Goal: Transaction & Acquisition: Purchase product/service

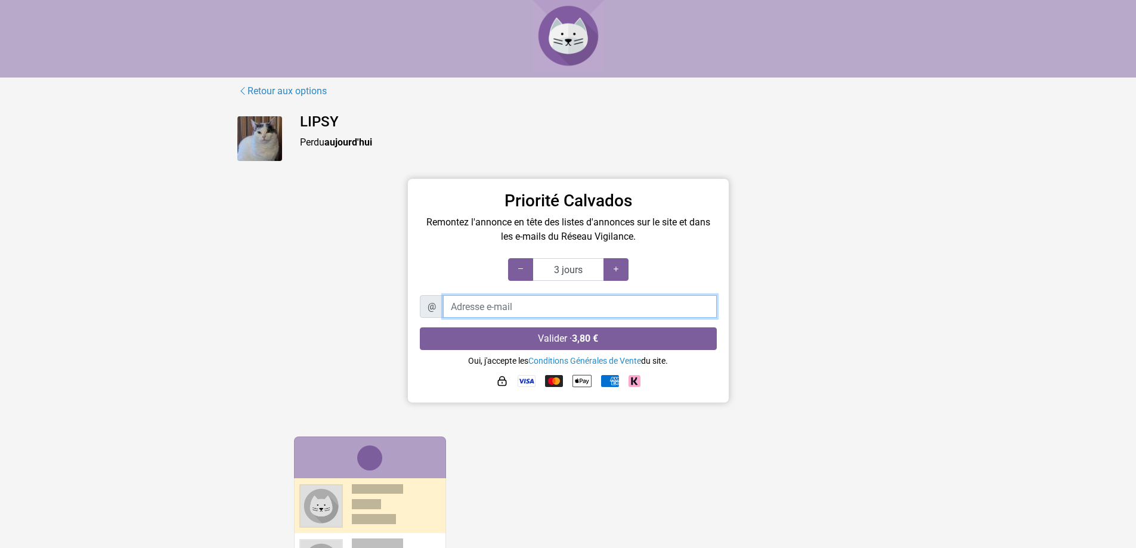
click at [610, 304] on input "Adresse e-mail" at bounding box center [580, 306] width 274 height 23
type input "[EMAIL_ADDRESS][DOMAIN_NAME]"
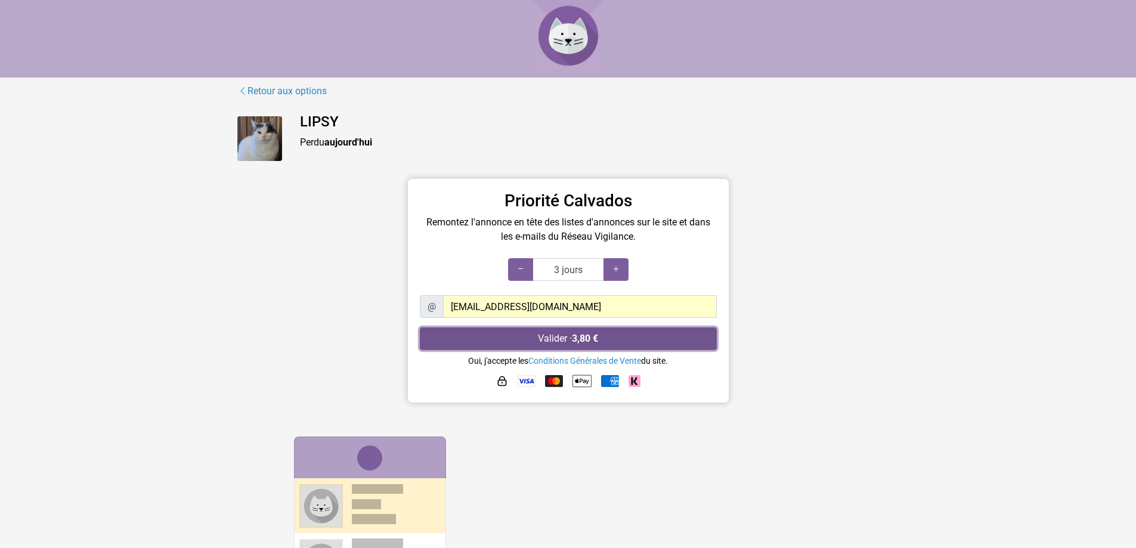
click at [637, 337] on button "Valider · 3,80 €" at bounding box center [568, 338] width 297 height 23
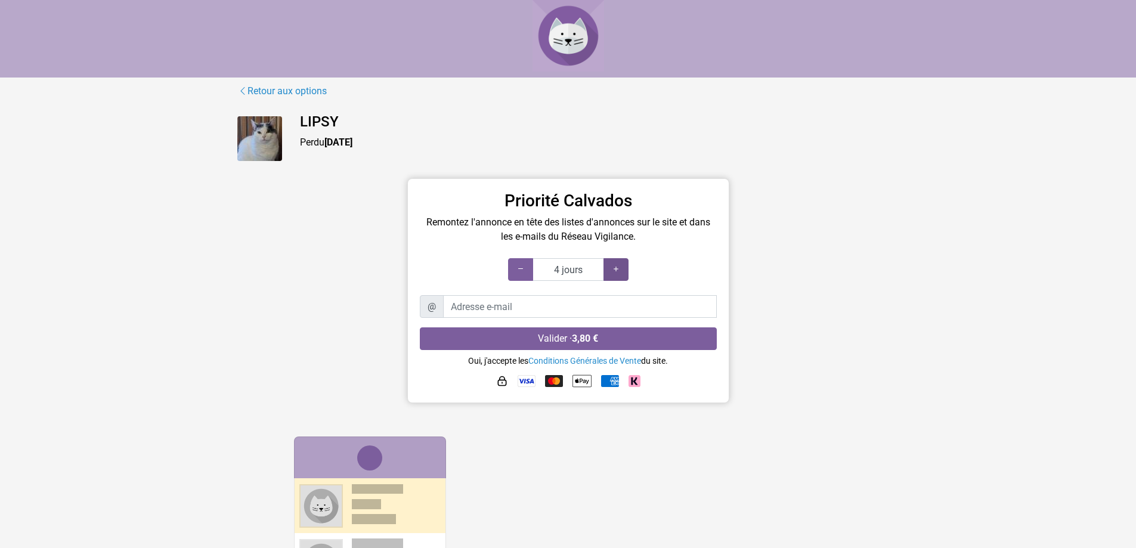
click at [621, 271] on div at bounding box center [615, 269] width 25 height 23
click at [616, 272] on icon at bounding box center [616, 268] width 10 height 11
type input "7 jours"
click at [616, 272] on icon at bounding box center [616, 268] width 10 height 11
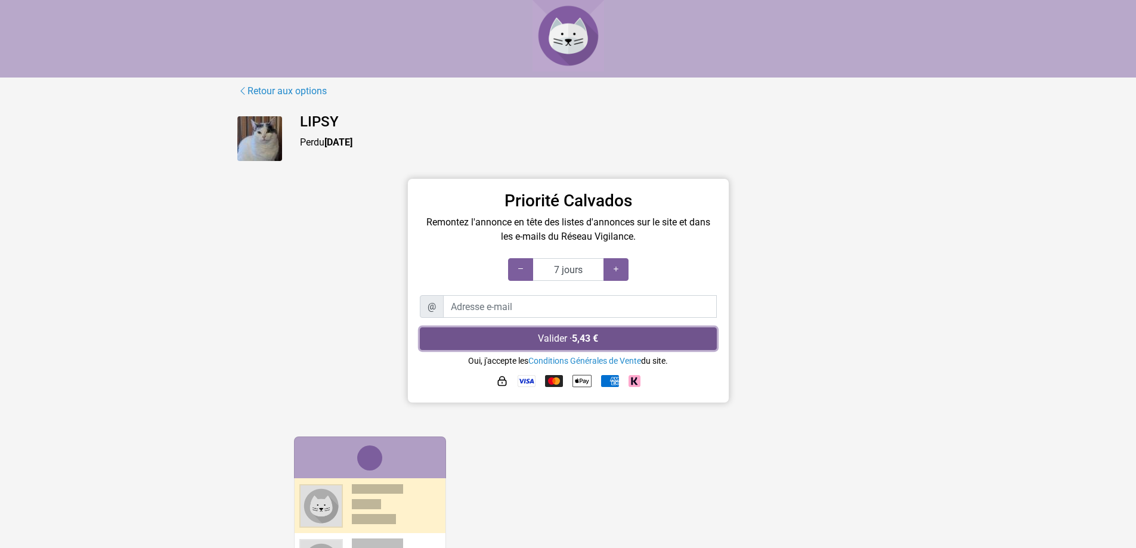
click at [615, 334] on button "Valider · 5,43 €" at bounding box center [568, 338] width 297 height 23
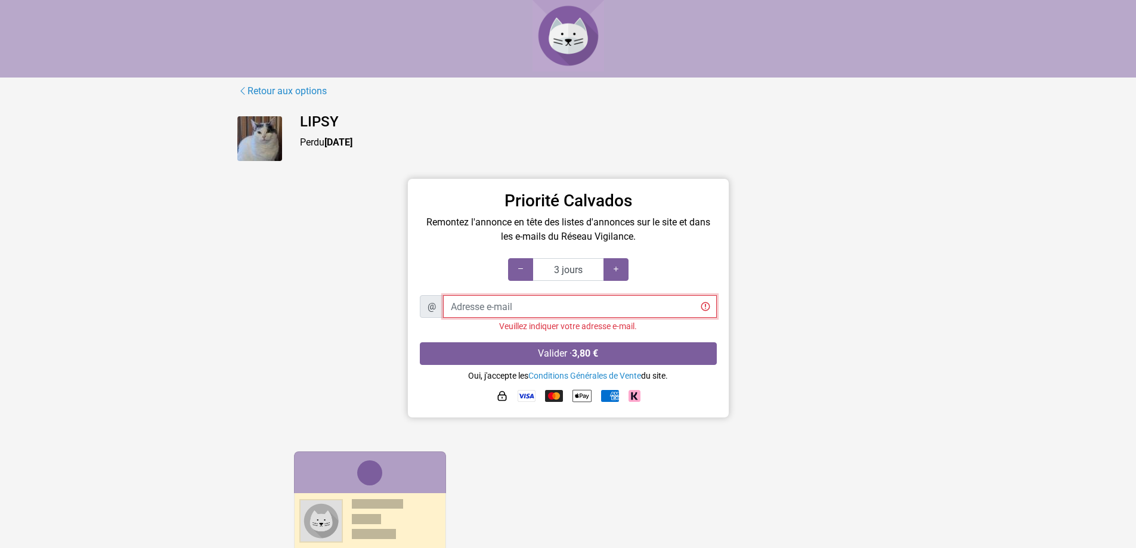
click at [608, 302] on input "Adresse e-mail" at bounding box center [580, 306] width 274 height 23
type input "[EMAIL_ADDRESS][DOMAIN_NAME]"
click at [616, 266] on icon at bounding box center [616, 268] width 10 height 11
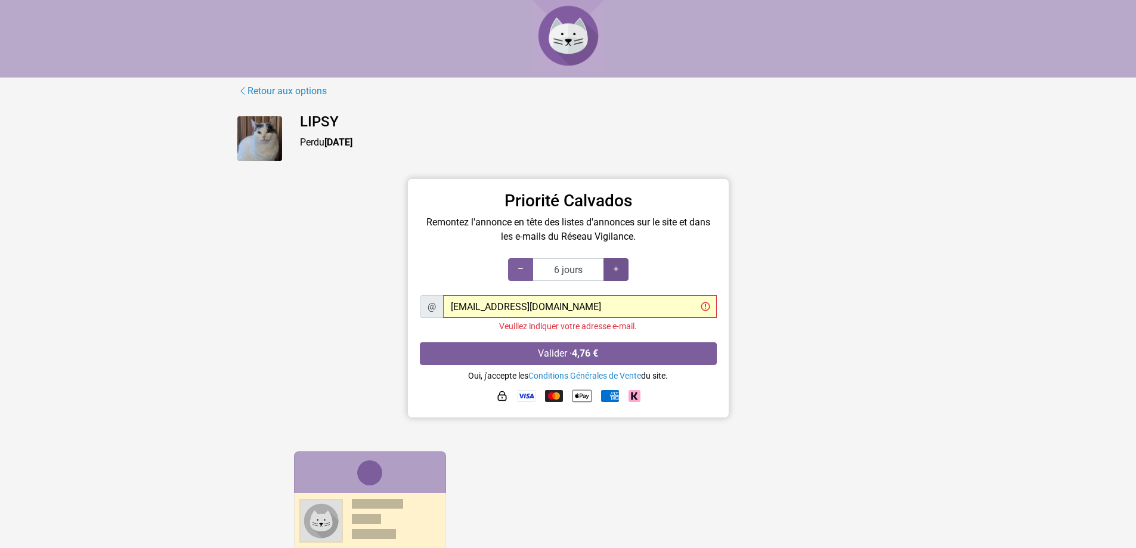
type input "7 jours"
click at [616, 266] on icon at bounding box center [616, 268] width 10 height 11
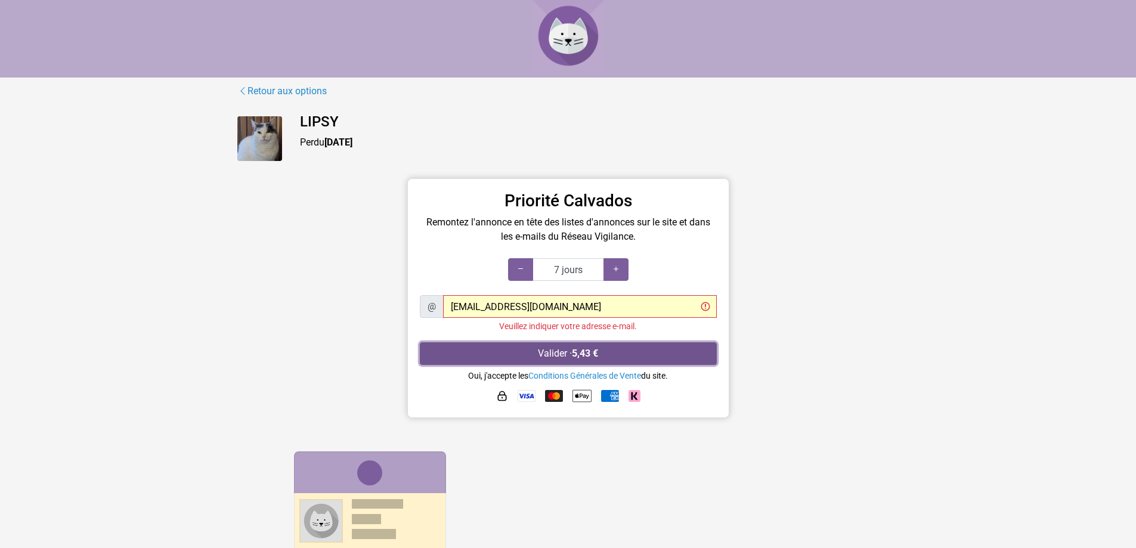
click at [627, 349] on button "Valider · 5,43 €" at bounding box center [568, 353] width 297 height 23
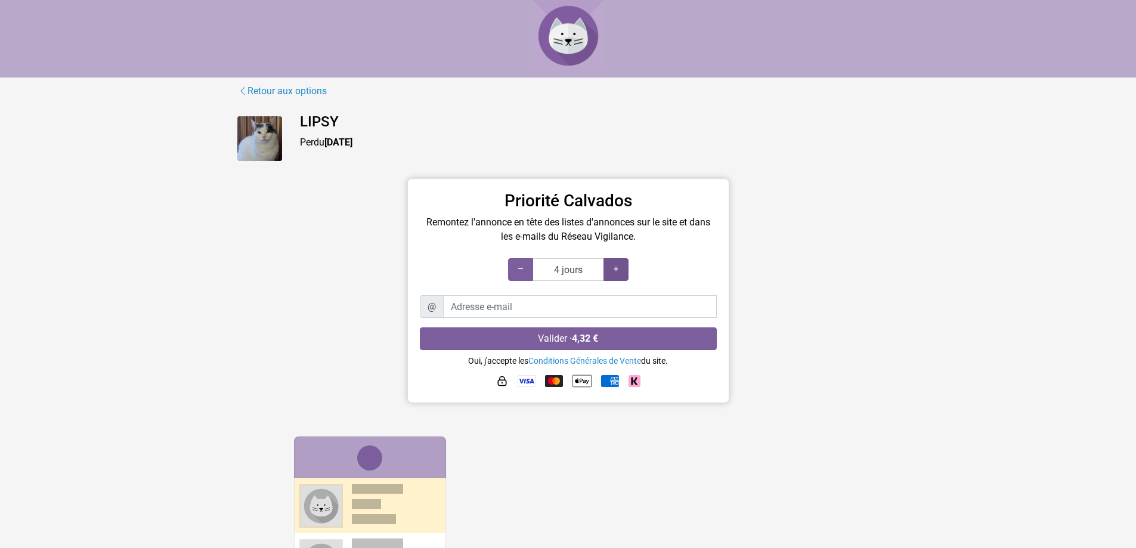
click at [613, 265] on icon at bounding box center [616, 268] width 10 height 11
type input "7 jours"
click at [613, 265] on icon at bounding box center [616, 268] width 10 height 11
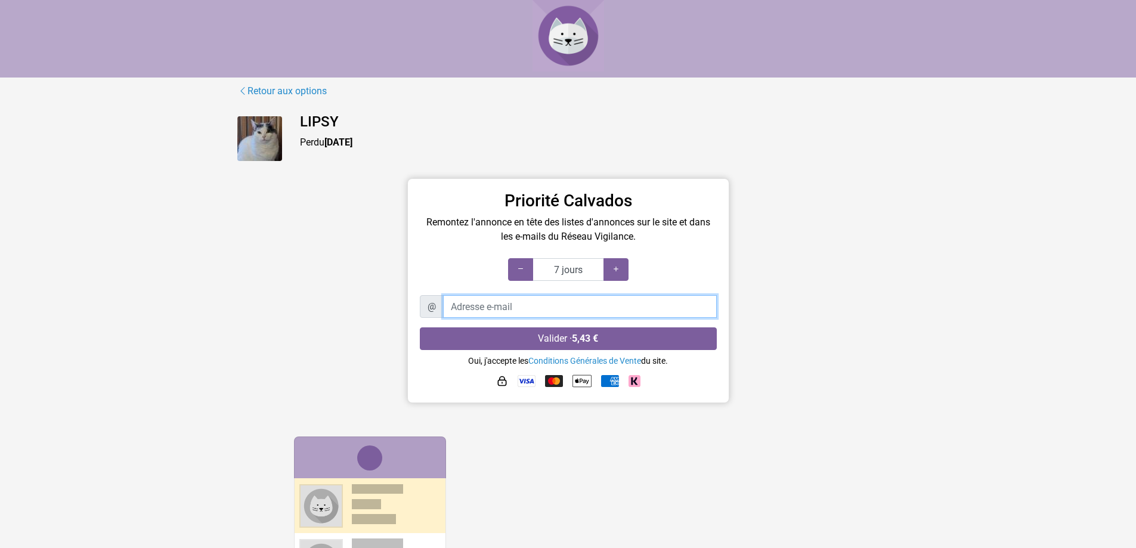
click at [598, 308] on input "Adresse e-mail" at bounding box center [580, 306] width 274 height 23
type input "[EMAIL_ADDRESS][DOMAIN_NAME]"
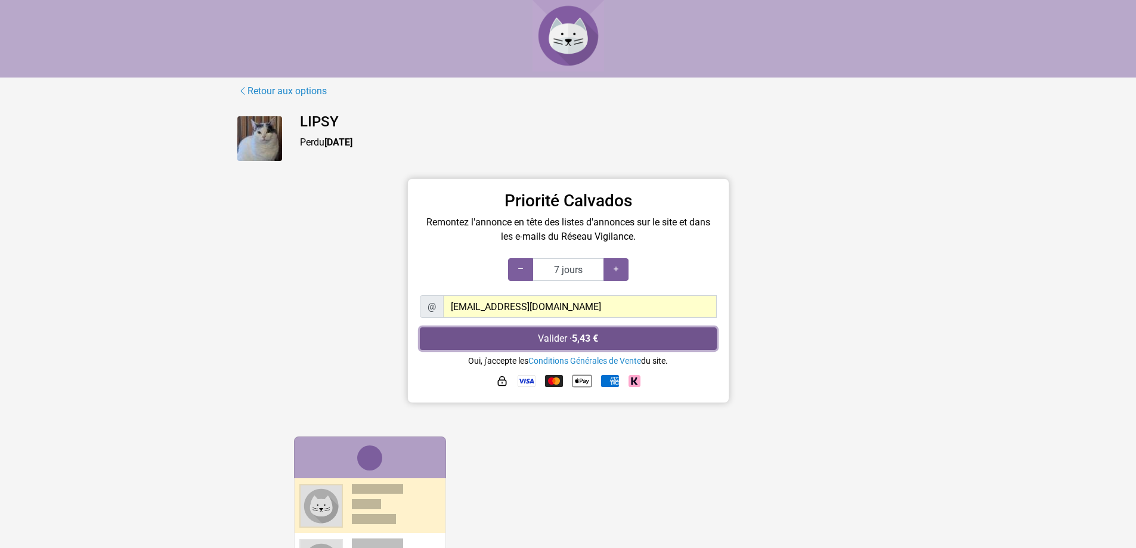
click at [597, 333] on button "Valider · 5,43 €" at bounding box center [568, 338] width 297 height 23
